Goal: Information Seeking & Learning: Learn about a topic

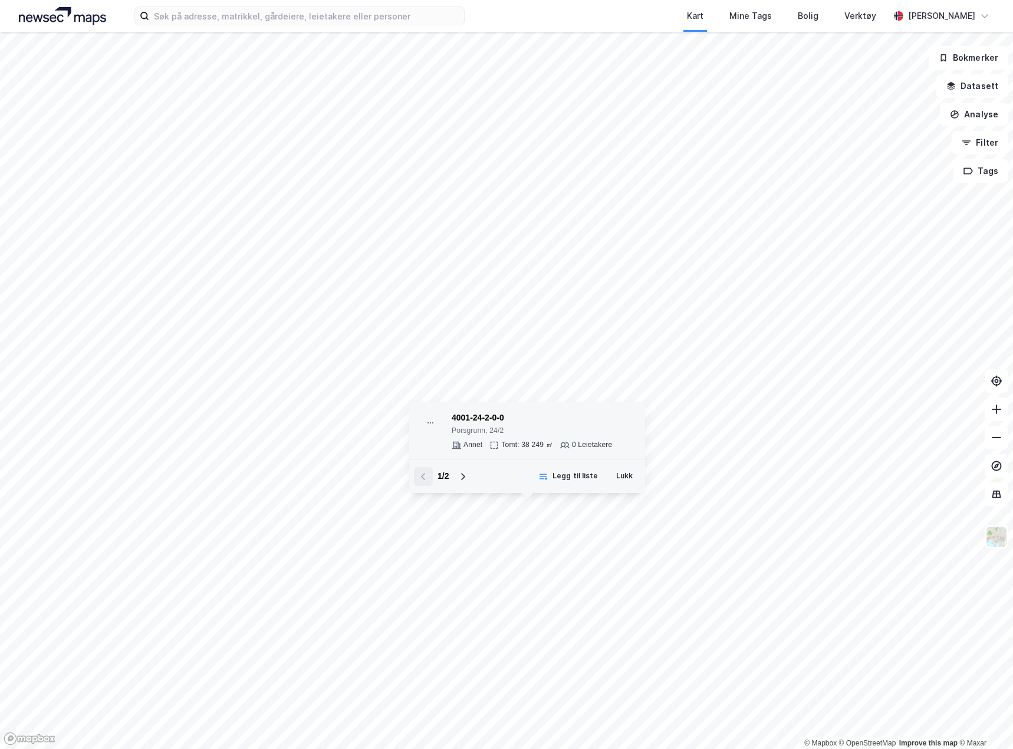
click at [532, 447] on div "Tomt: 38 249 ㎡" at bounding box center [527, 445] width 52 height 9
